Goal: Task Accomplishment & Management: Use online tool/utility

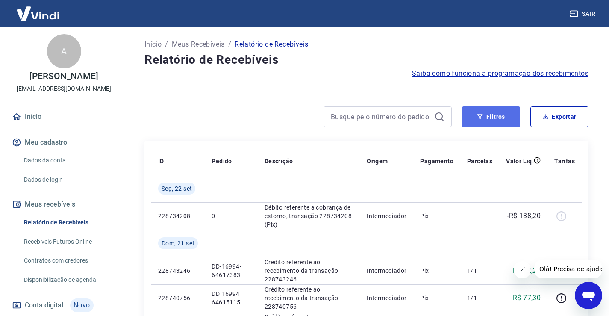
click at [503, 121] on button "Filtros" at bounding box center [491, 116] width 58 height 21
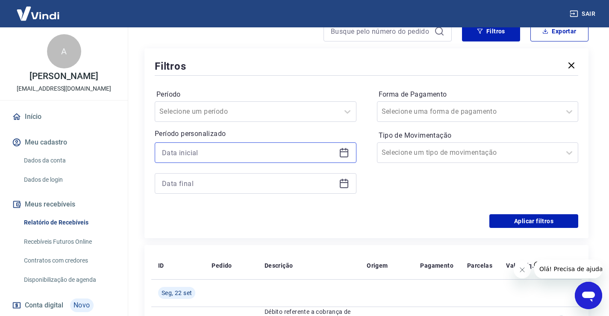
click at [191, 151] on input at bounding box center [249, 152] width 174 height 13
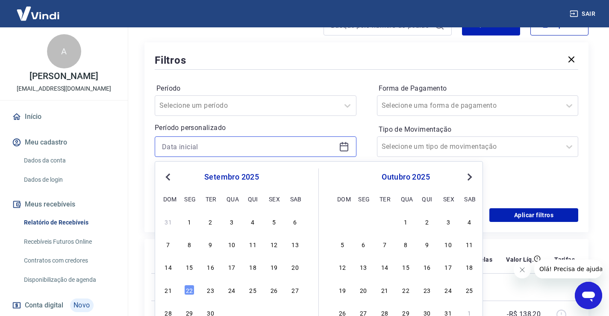
scroll to position [214, 0]
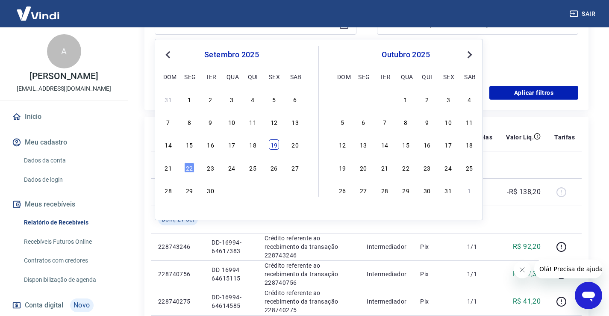
click at [271, 146] on div "19" at bounding box center [274, 144] width 10 height 10
type input "[DATE]"
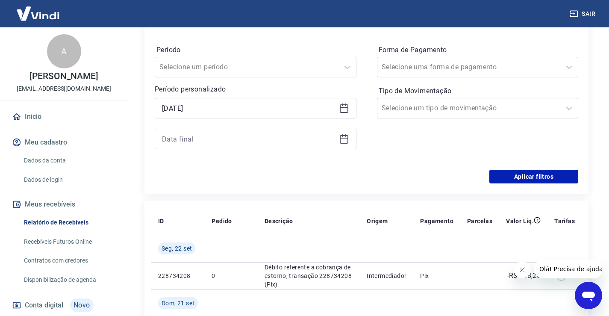
scroll to position [128, 0]
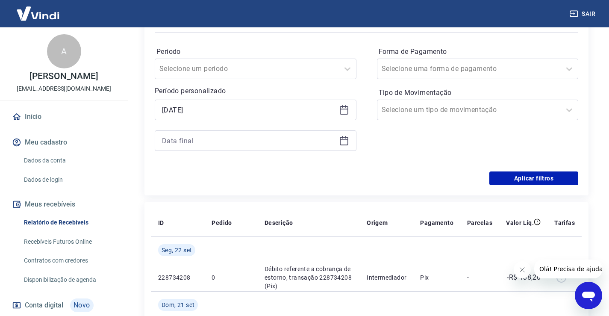
click at [189, 132] on div at bounding box center [256, 140] width 202 height 21
click at [197, 136] on input at bounding box center [249, 140] width 174 height 13
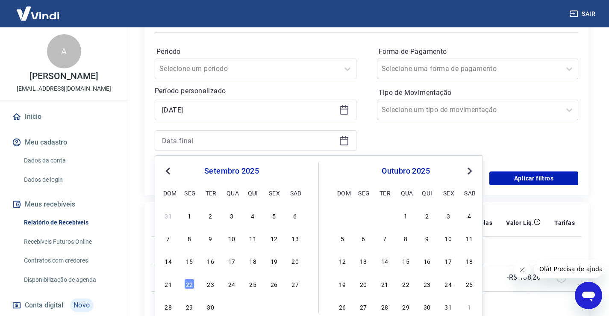
click at [276, 261] on div "19" at bounding box center [274, 261] width 10 height 10
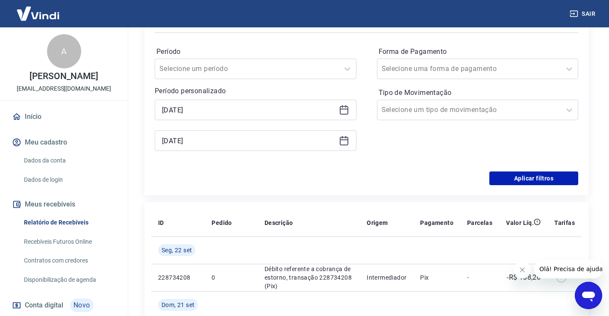
type input "[DATE]"
click at [450, 79] on div "Forma de Pagamento Selecione uma forma de pagamento Tipo de Movimentação Seleci…" at bounding box center [478, 103] width 202 height 116
click at [447, 71] on input "Forma de Pagamento" at bounding box center [425, 69] width 86 height 10
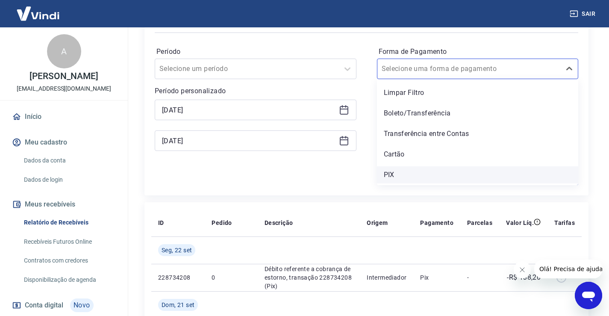
click at [394, 174] on div "PIX" at bounding box center [478, 174] width 202 height 17
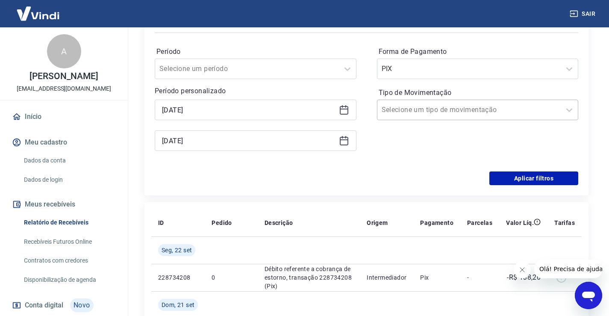
click at [424, 109] on input "Tipo de Movimentação" at bounding box center [425, 110] width 86 height 10
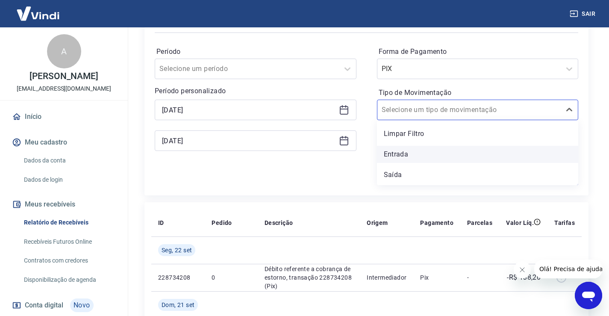
click at [393, 152] on div "Entrada" at bounding box center [478, 154] width 202 height 17
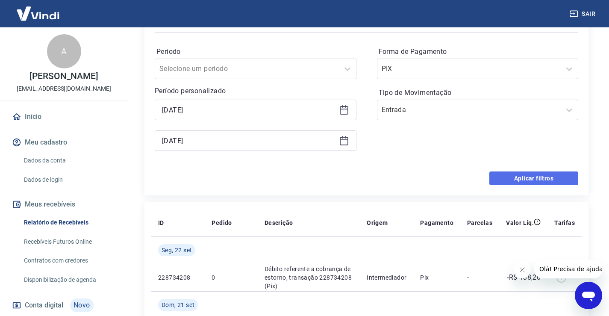
click at [515, 180] on button "Aplicar filtros" at bounding box center [533, 178] width 89 height 14
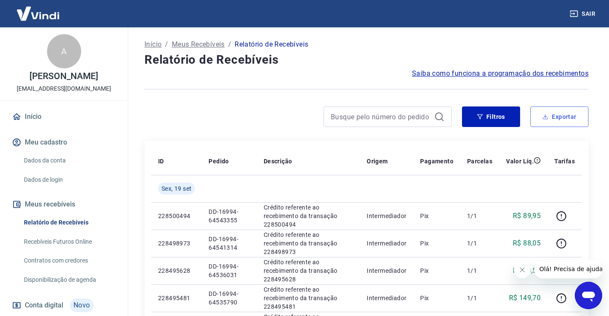
click at [553, 117] on button "Exportar" at bounding box center [559, 116] width 58 height 21
type input "[DATE]"
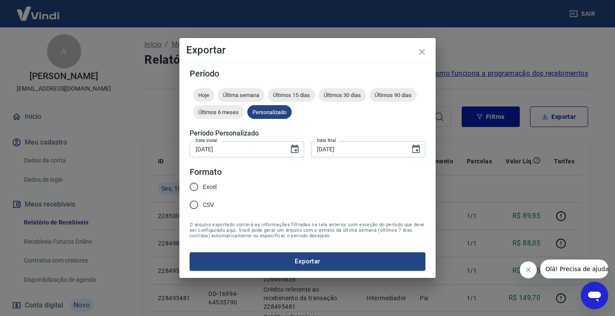
click at [192, 204] on input "CSV" at bounding box center [194, 205] width 18 height 18
radio input "true"
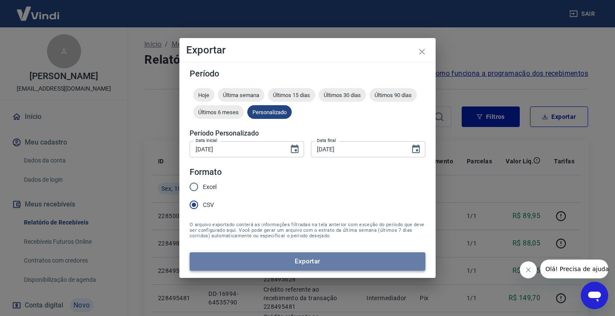
click at [298, 261] on button "Exportar" at bounding box center [308, 261] width 236 height 18
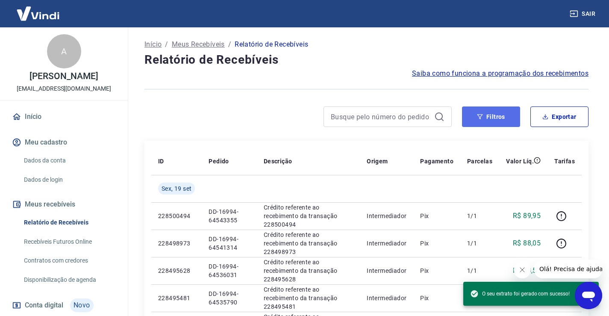
click at [493, 114] on button "Filtros" at bounding box center [491, 116] width 58 height 21
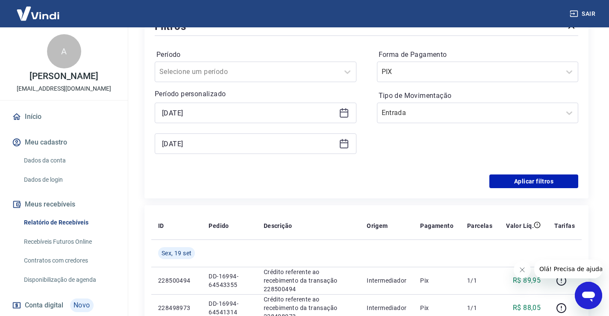
scroll to position [128, 0]
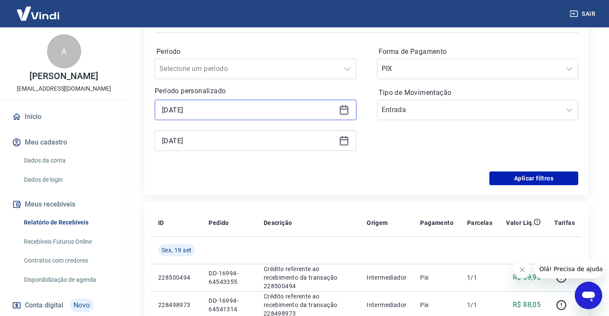
click at [204, 111] on input "[DATE]" at bounding box center [249, 109] width 174 height 13
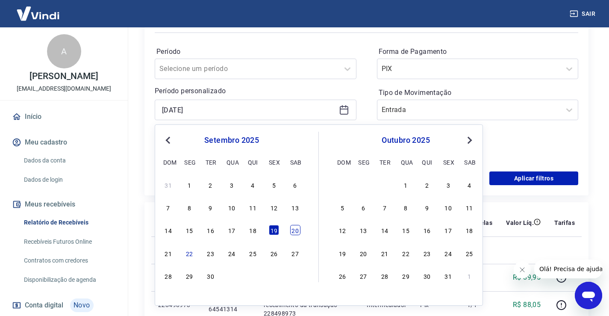
click at [290, 230] on div "20" at bounding box center [295, 230] width 10 height 10
type input "[DATE]"
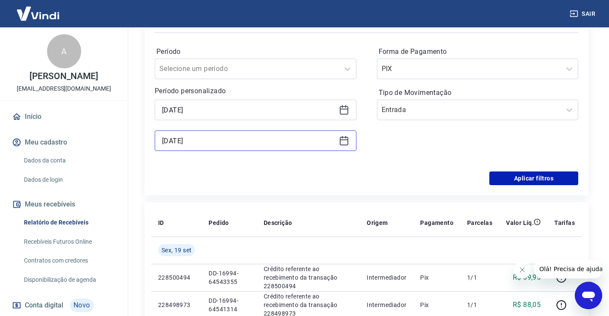
click at [190, 141] on input "[DATE]" at bounding box center [249, 140] width 174 height 13
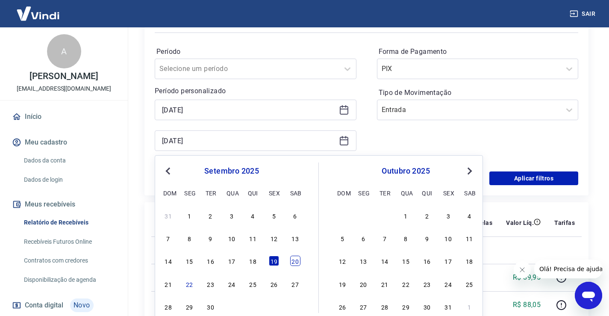
click at [298, 262] on div "20" at bounding box center [295, 261] width 10 height 10
type input "[DATE]"
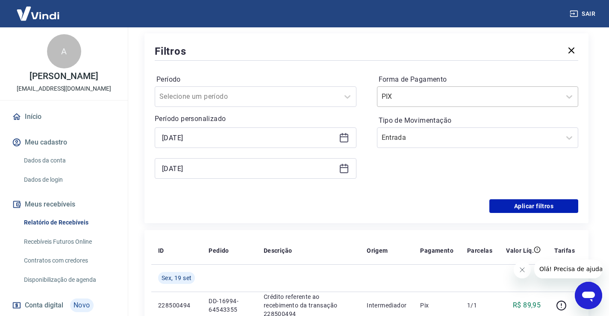
scroll to position [0, 0]
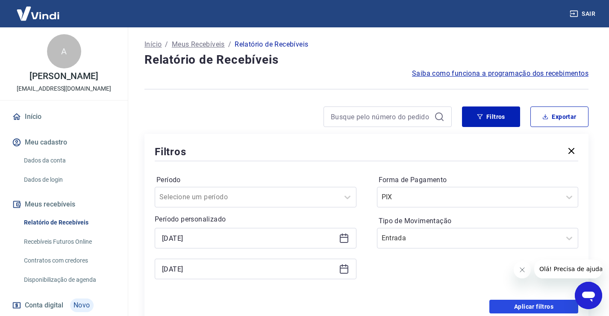
drag, startPoint x: 502, startPoint y: 304, endPoint x: 426, endPoint y: 276, distance: 80.2
click at [502, 304] on button "Aplicar filtros" at bounding box center [533, 307] width 89 height 14
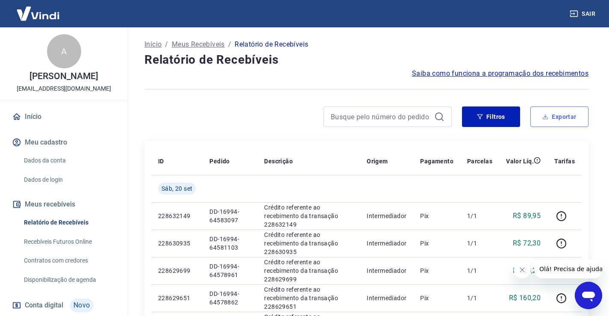
click at [562, 118] on button "Exportar" at bounding box center [559, 116] width 58 height 21
type input "[DATE]"
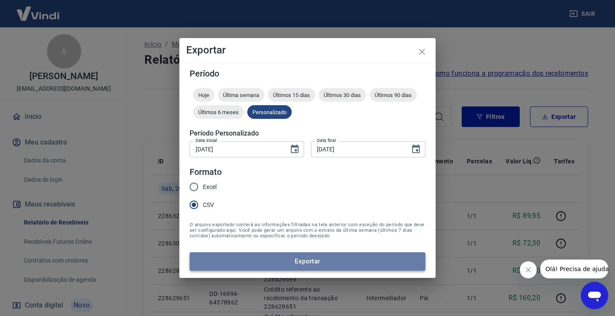
click at [318, 259] on button "Exportar" at bounding box center [308, 261] width 236 height 18
